Goal: Task Accomplishment & Management: Manage account settings

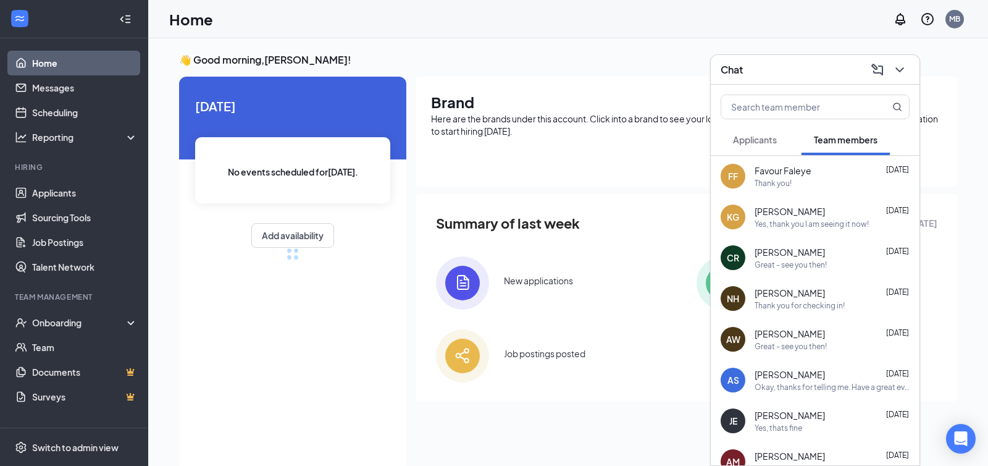
click at [749, 133] on div "Applicants" at bounding box center [755, 139] width 44 height 12
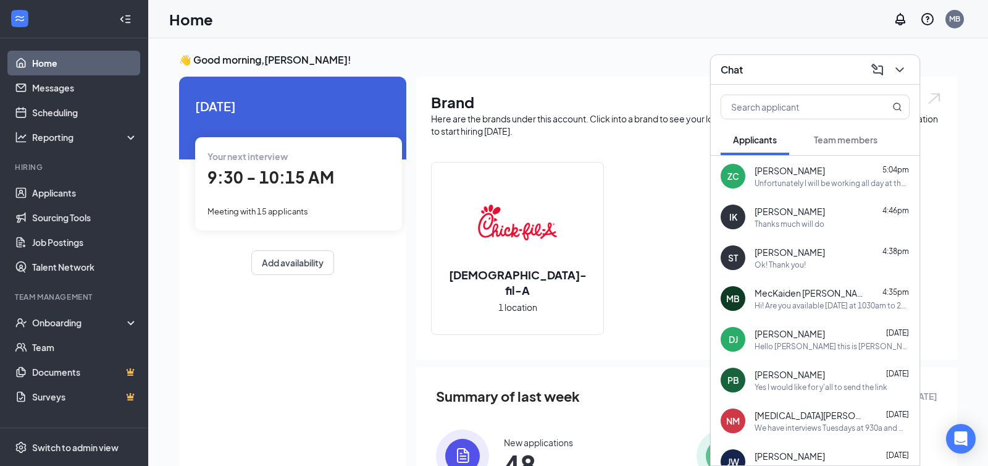
click at [897, 69] on icon "ChevronDown" at bounding box center [899, 69] width 8 height 5
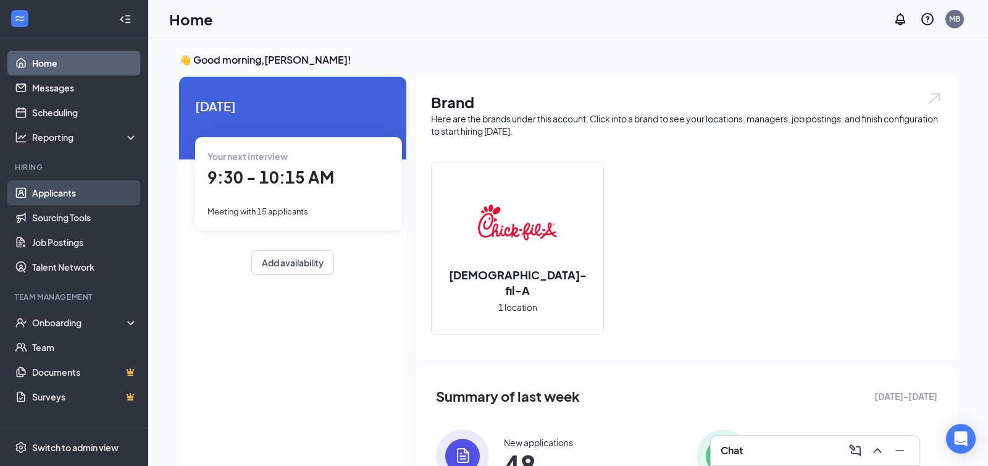
click at [89, 195] on link "Applicants" at bounding box center [85, 192] width 106 height 25
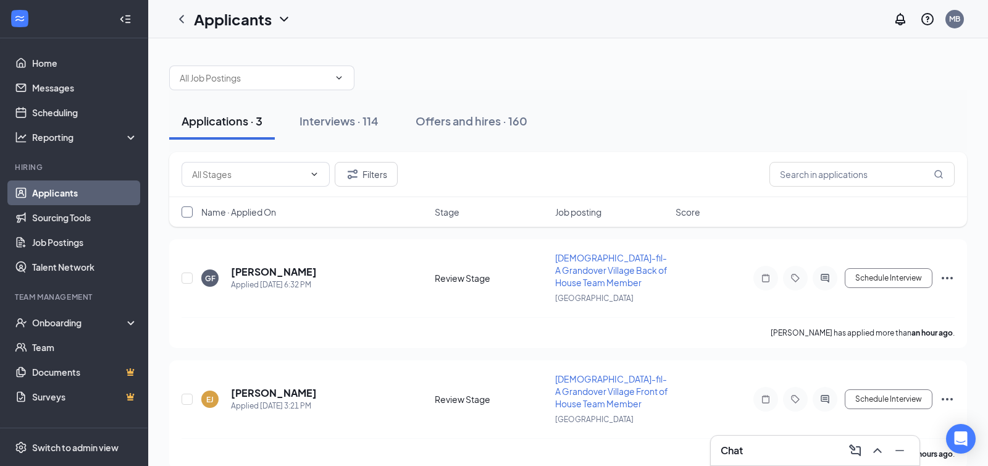
click at [185, 206] on input "checkbox" at bounding box center [187, 211] width 11 height 11
checkbox input "true"
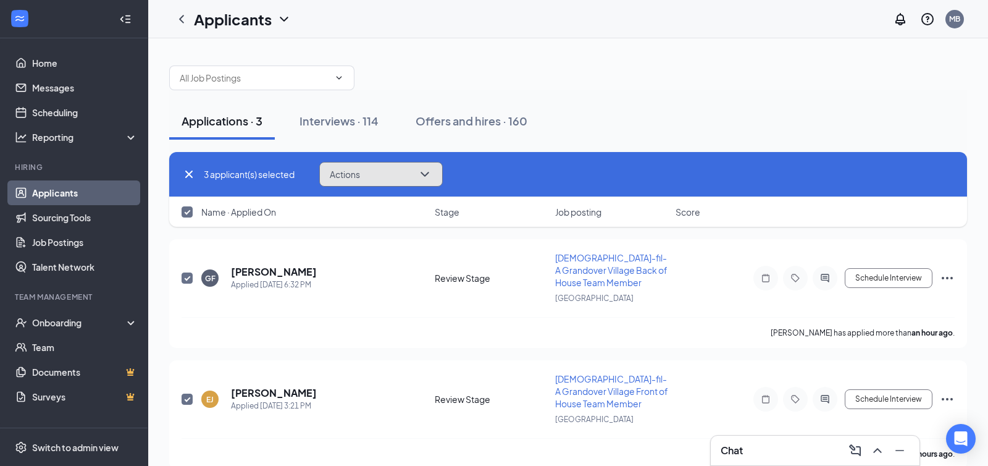
click at [366, 177] on button "Actions" at bounding box center [381, 174] width 124 height 25
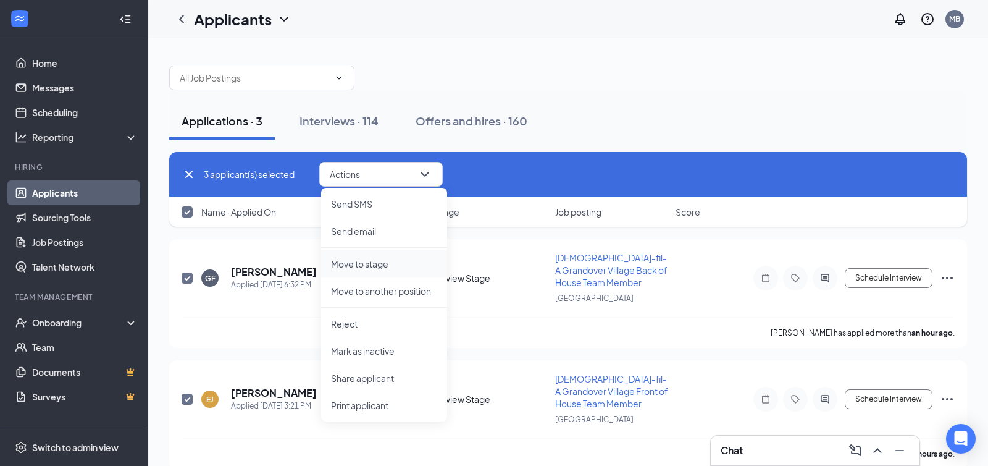
click at [357, 261] on p "Move to stage" at bounding box center [384, 264] width 106 height 12
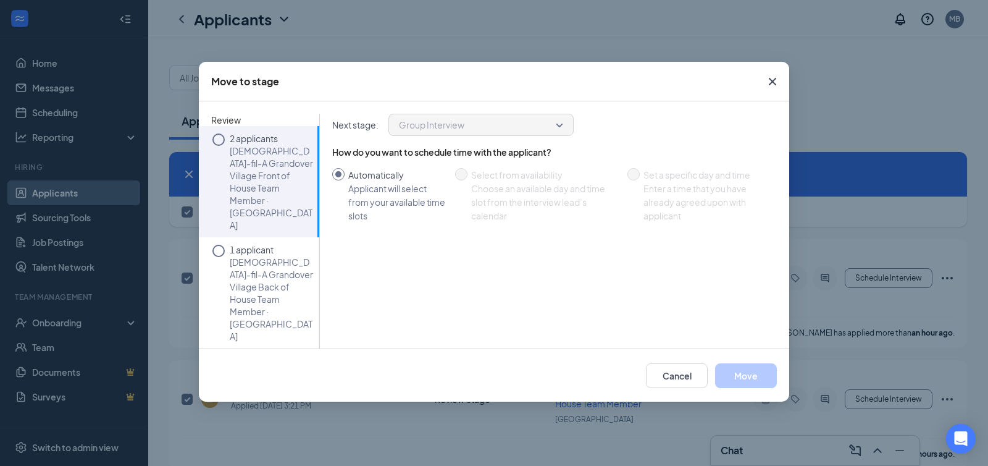
click at [262, 155] on p "[DEMOGRAPHIC_DATA]-fil-A Grandover Village Front of House Team Member · [GEOGRA…" at bounding box center [271, 188] width 83 height 86
click at [765, 366] on button "Move" at bounding box center [746, 375] width 62 height 25
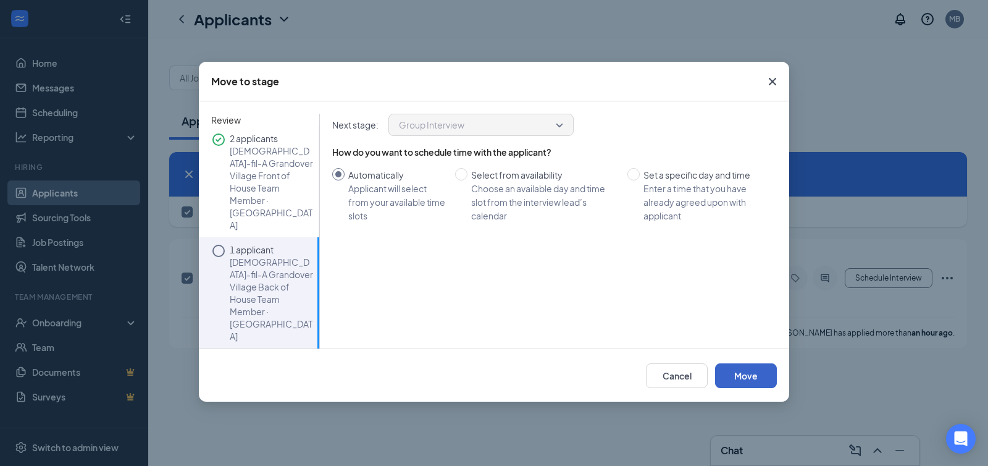
click at [739, 376] on button "Move" at bounding box center [746, 375] width 62 height 25
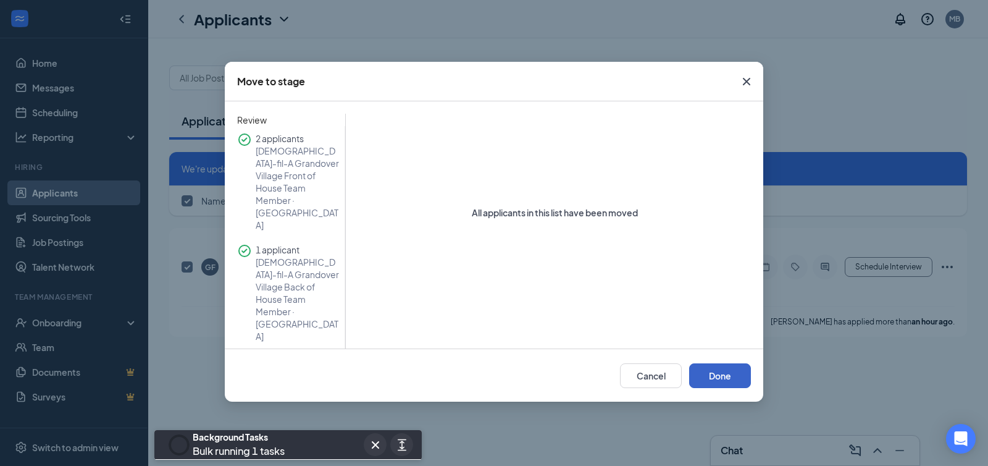
click at [713, 379] on button "Done" at bounding box center [720, 375] width 62 height 25
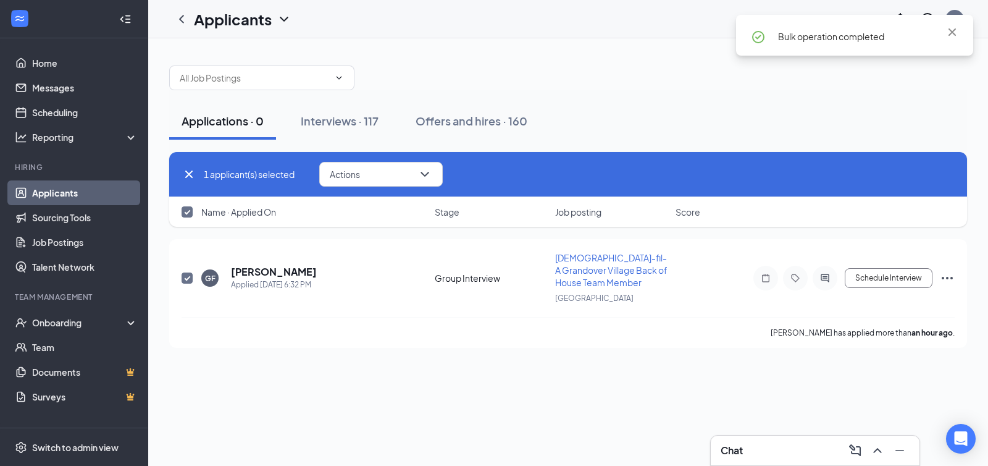
checkbox input "false"
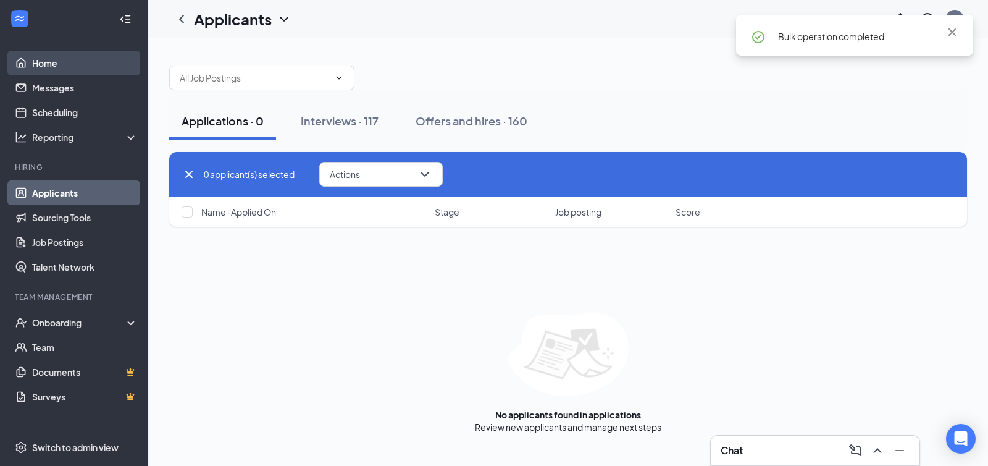
click at [58, 67] on link "Home" at bounding box center [85, 63] width 106 height 25
